Goal: Transaction & Acquisition: Purchase product/service

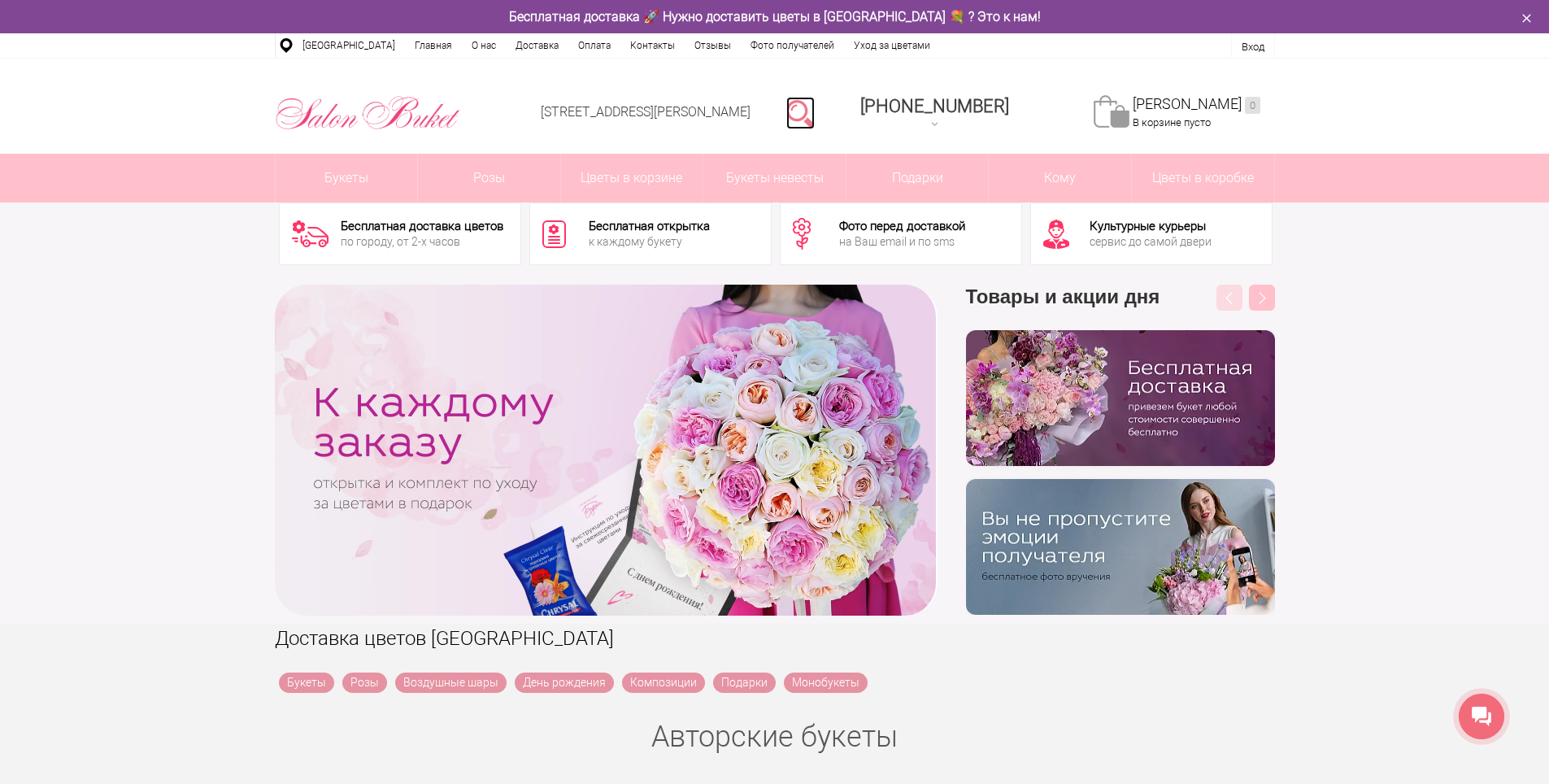
click at [815, 104] on link at bounding box center [800, 113] width 29 height 32
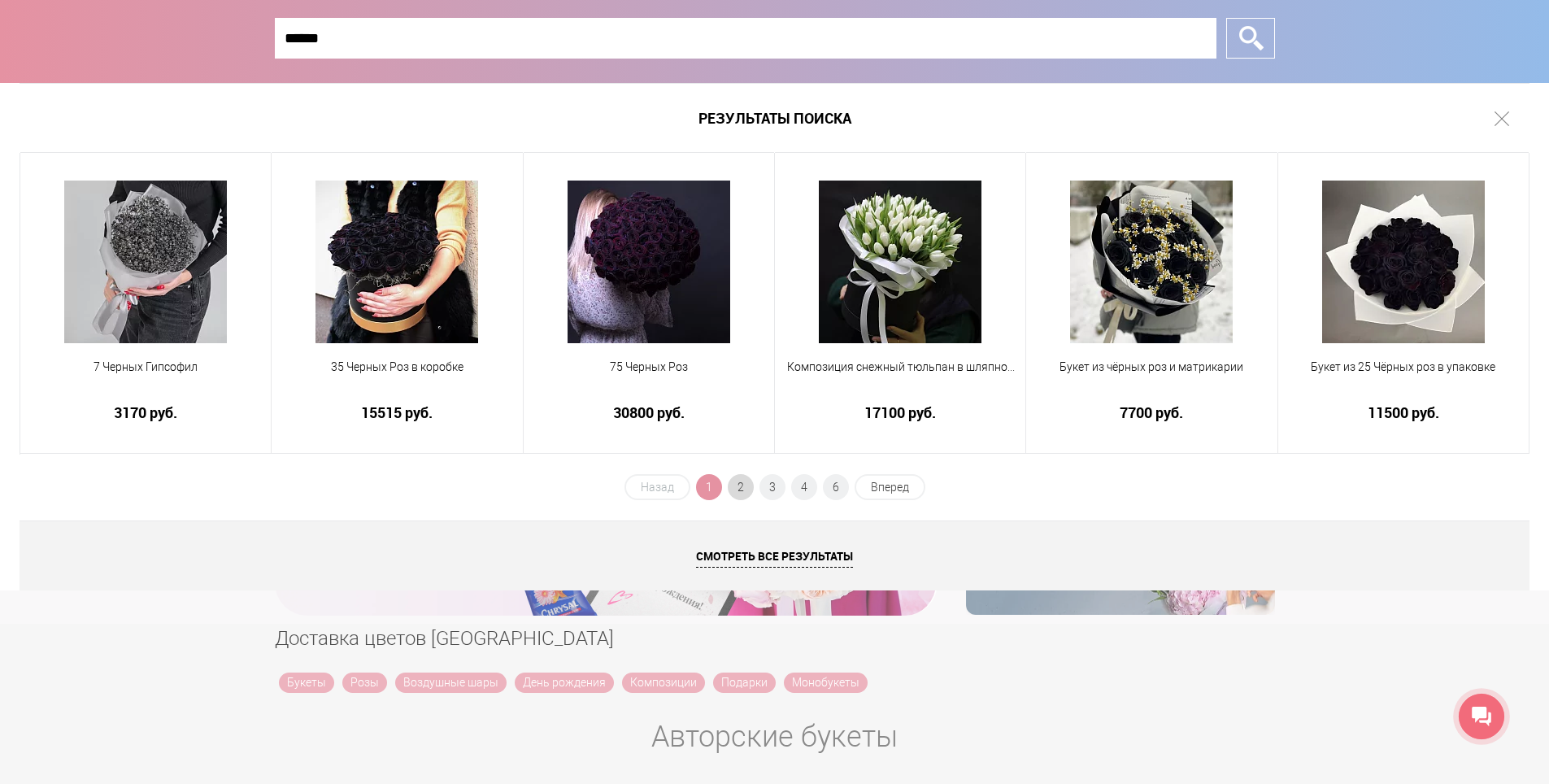
type input "******"
click at [743, 483] on span "2" at bounding box center [740, 486] width 26 height 26
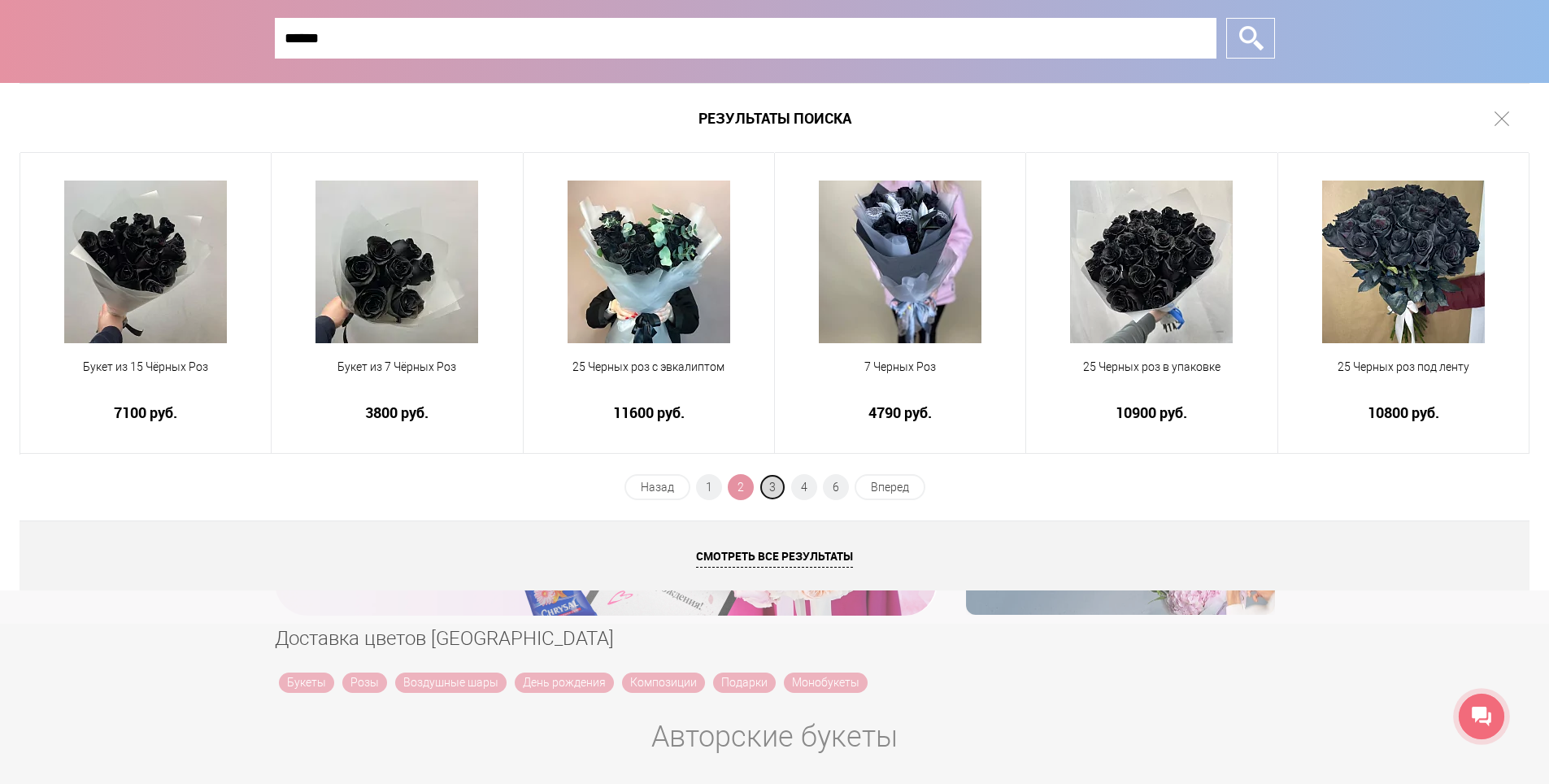
click at [774, 481] on span "3" at bounding box center [772, 486] width 26 height 26
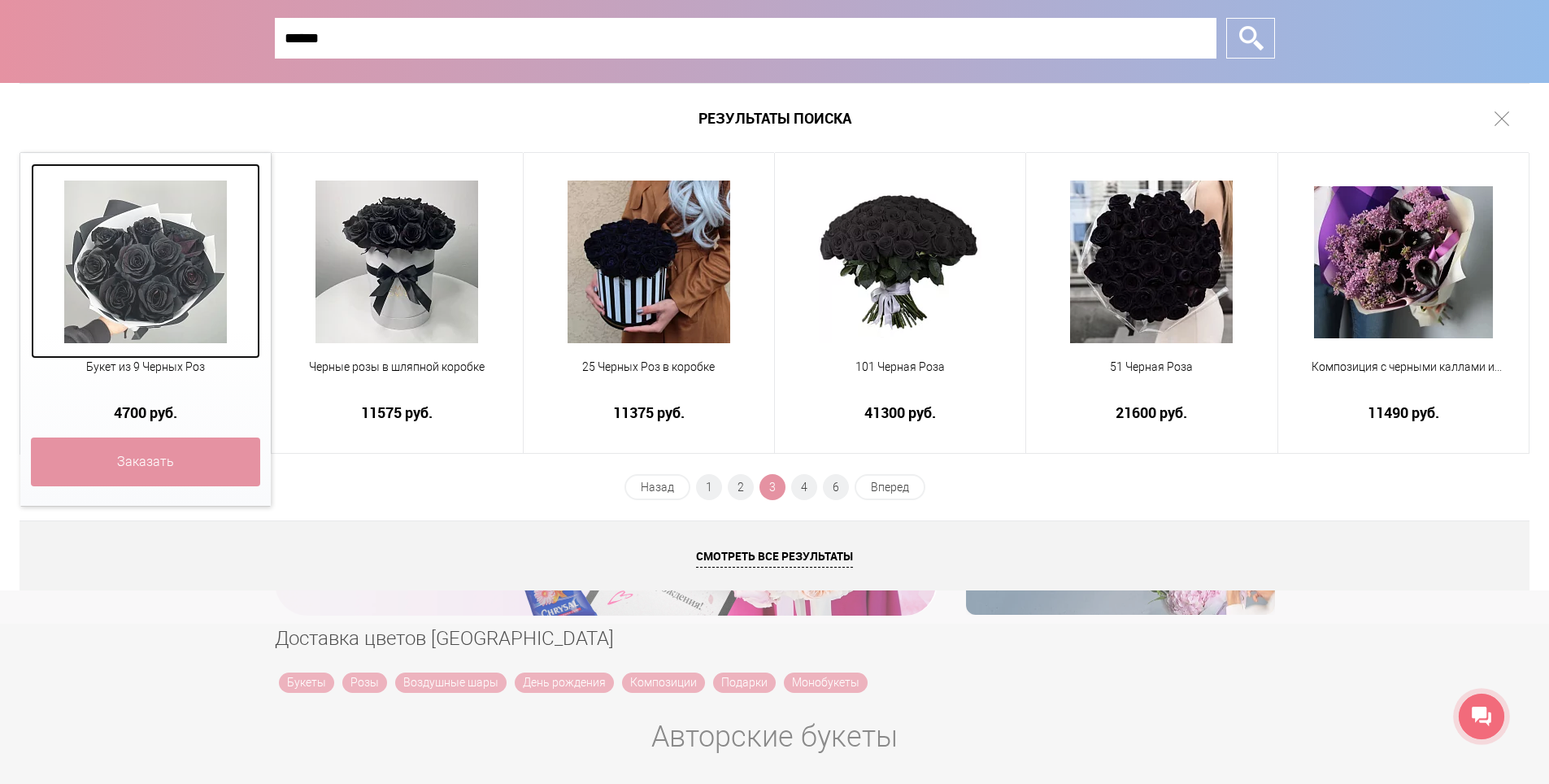
click at [181, 358] on link at bounding box center [145, 261] width 229 height 195
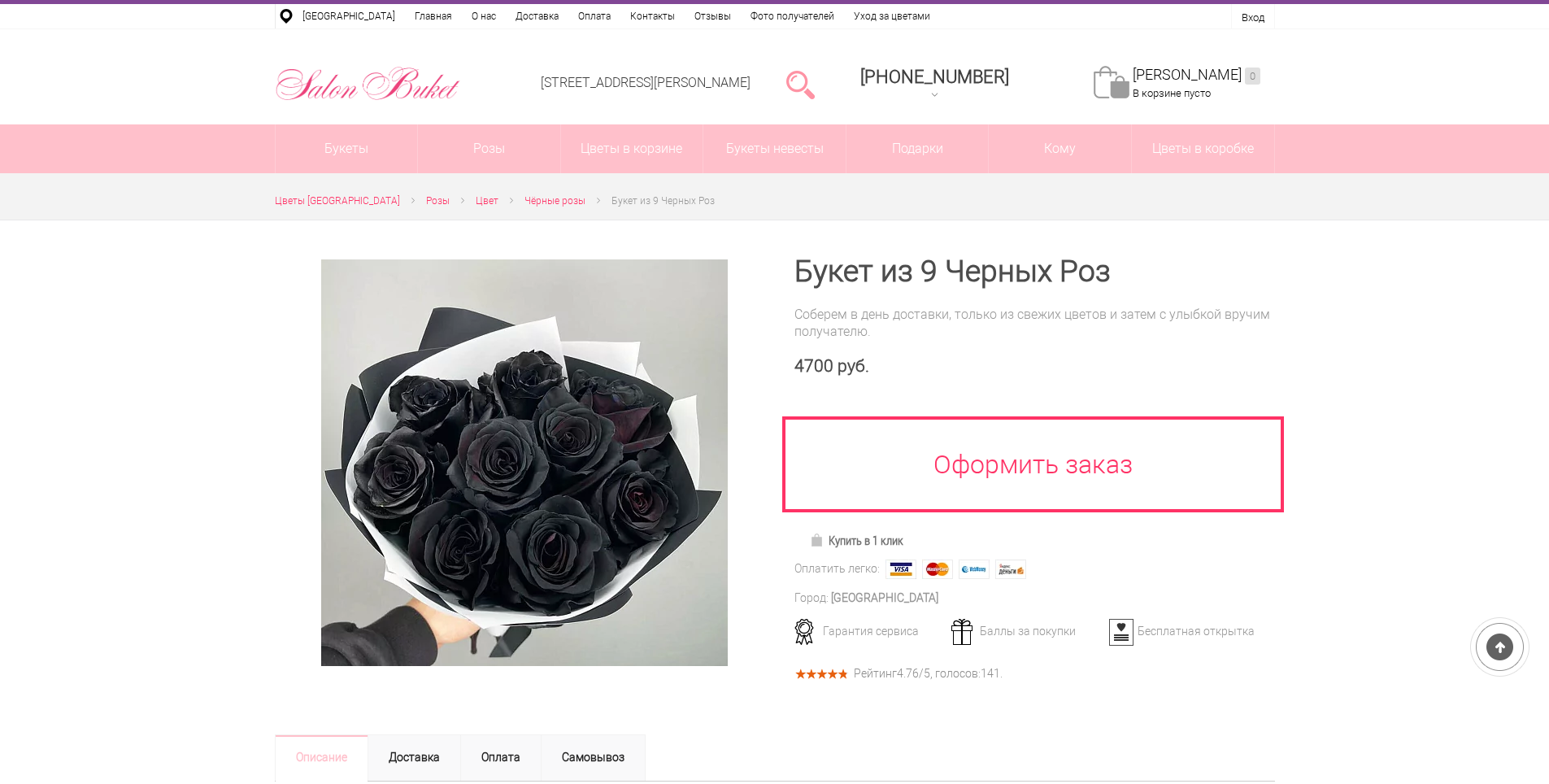
scroll to position [81, 0]
